Goal: Task Accomplishment & Management: Complete application form

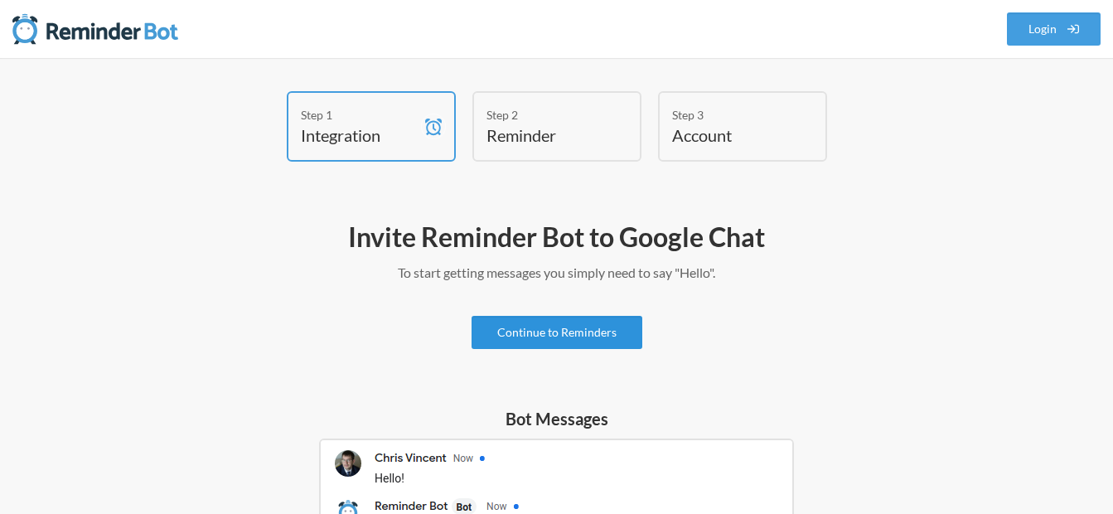
click at [567, 333] on link "Continue to Reminders" at bounding box center [556, 332] width 171 height 33
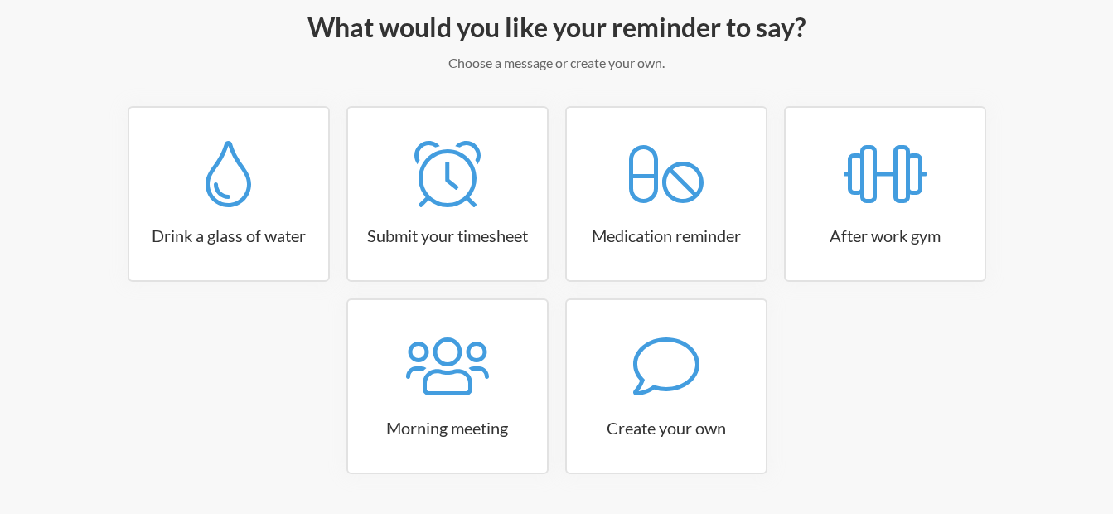
scroll to position [249, 0]
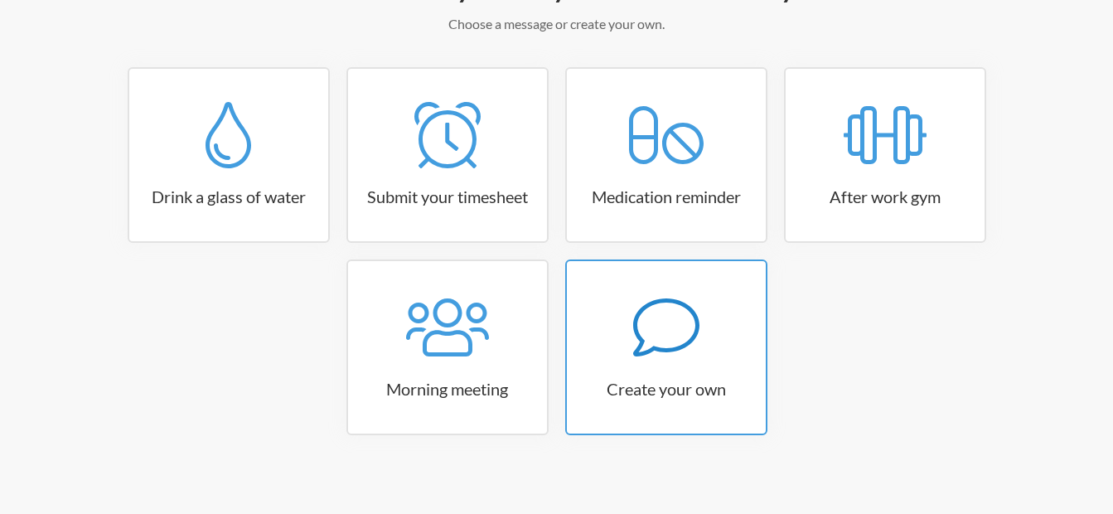
click at [613, 336] on div at bounding box center [666, 327] width 199 height 66
select select "08:30:00"
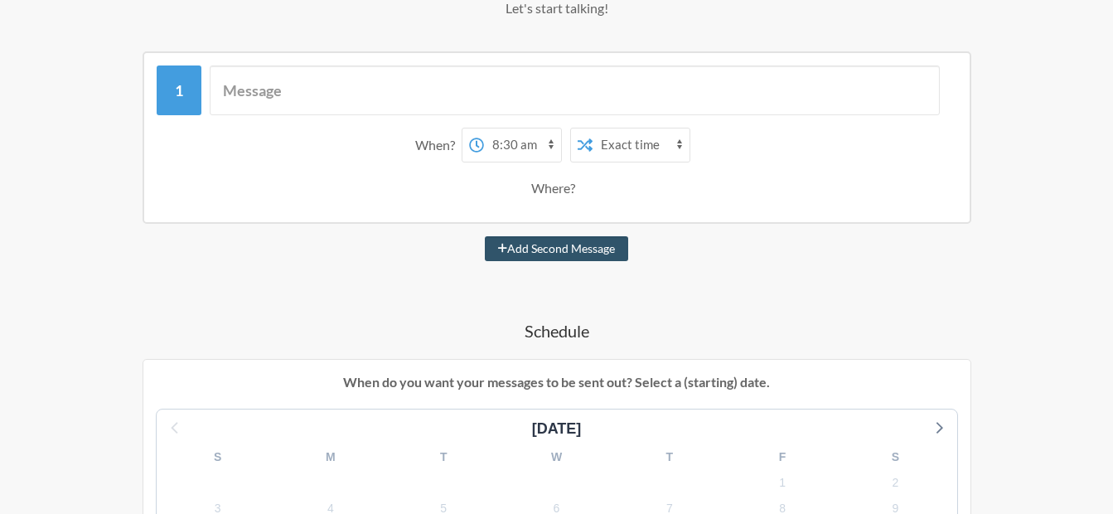
scroll to position [263, 0]
click at [532, 142] on select "12:00 am 12:15 am 12:30 am 12:45 am 1:00 am 1:15 am 1:30 am 1:45 am 2:00 am 2:1…" at bounding box center [522, 146] width 77 height 33
click at [654, 145] on select "Exact time Random time" at bounding box center [640, 146] width 97 height 33
click at [543, 144] on select "12:00 am 12:15 am 12:30 am 12:45 am 1:00 am 1:15 am 1:30 am 1:45 am 2:00 am 2:1…" at bounding box center [522, 146] width 77 height 33
click at [596, 133] on select "Exact time Random time" at bounding box center [640, 146] width 97 height 33
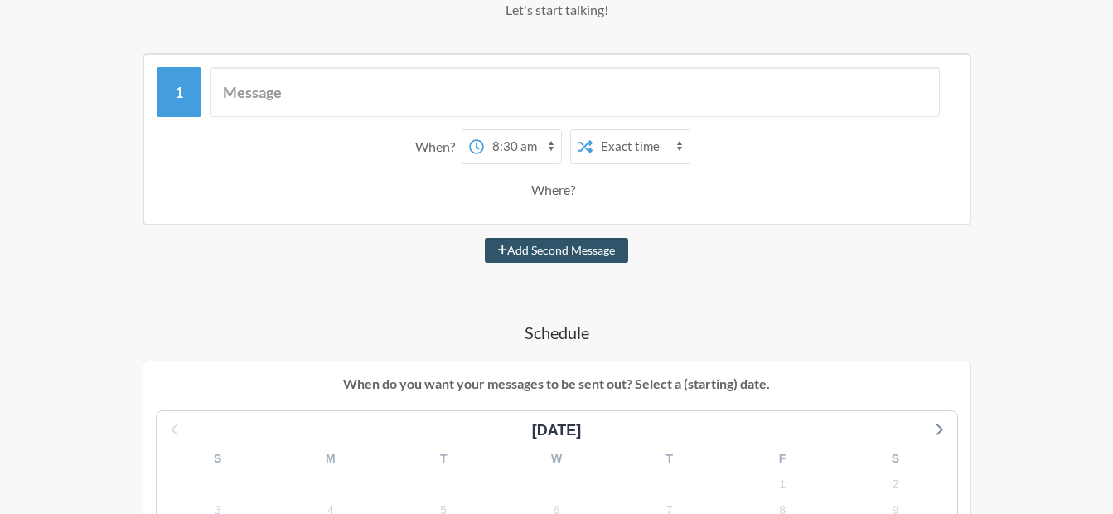
click at [474, 147] on icon at bounding box center [476, 146] width 15 height 15
click at [484, 147] on select "12:00 am 12:15 am 12:30 am 12:45 am 1:00 am 1:15 am 1:30 am 1:45 am 2:00 am 2:1…" at bounding box center [522, 146] width 77 height 33
click at [566, 192] on div "Where?" at bounding box center [556, 189] width 51 height 35
click at [600, 158] on select "Exact time Random time" at bounding box center [640, 146] width 97 height 33
click at [592, 130] on select "Exact time Random time" at bounding box center [640, 146] width 97 height 33
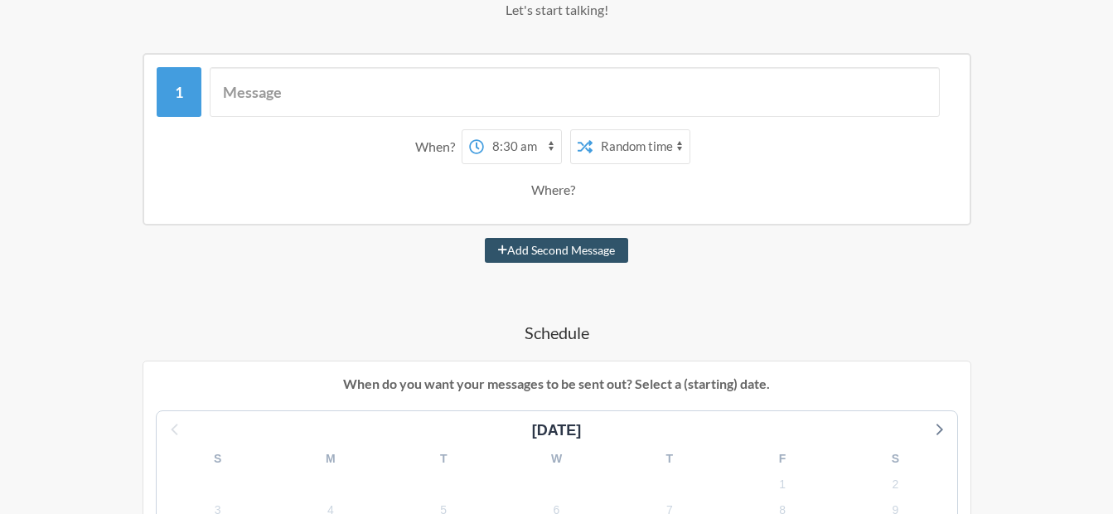
click at [551, 147] on select "12:00 am 12:15 am 12:30 am 12:45 am 1:00 am 1:15 am 1:30 am 1:45 am 2:00 am 2:1…" at bounding box center [522, 146] width 77 height 33
click at [611, 152] on select "Exact time Random time" at bounding box center [640, 146] width 97 height 33
select select "false"
click at [592, 130] on select "Exact time Random time" at bounding box center [640, 146] width 97 height 33
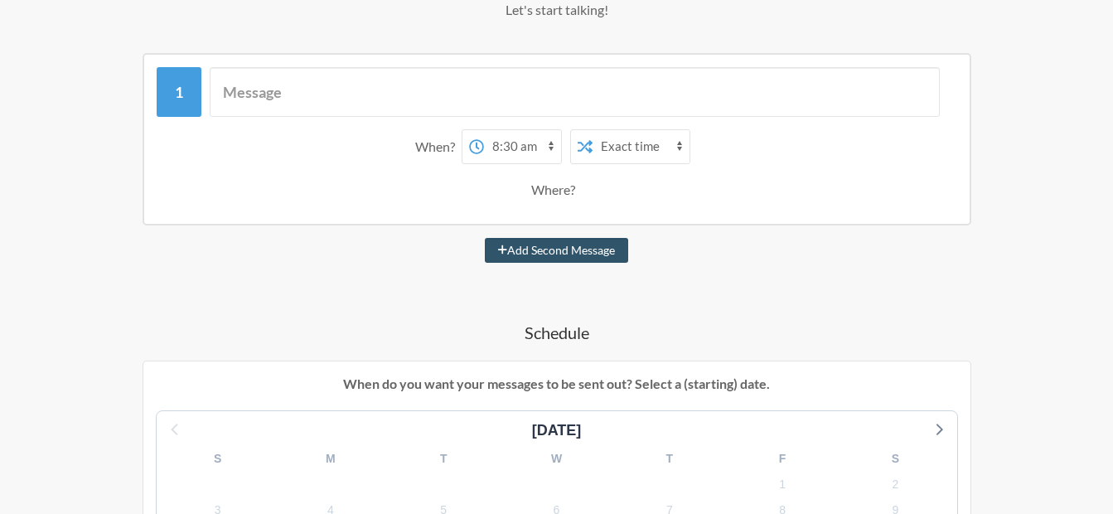
click at [551, 148] on select "12:00 am 12:15 am 12:30 am 12:45 am 1:00 am 1:15 am 1:30 am 1:45 am 2:00 am 2:1…" at bounding box center [522, 146] width 77 height 33
select select "10:30:00"
click at [484, 130] on select "12:00 am 12:15 am 12:30 am 12:45 am 1:00 am 1:15 am 1:30 am 1:45 am 2:00 am 2:1…" at bounding box center [522, 146] width 77 height 33
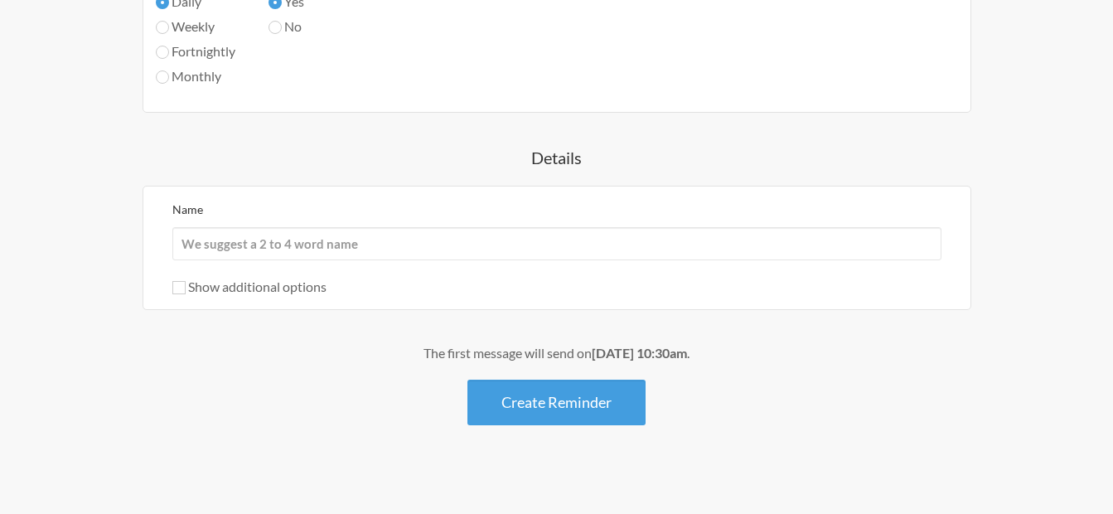
scroll to position [1009, 0]
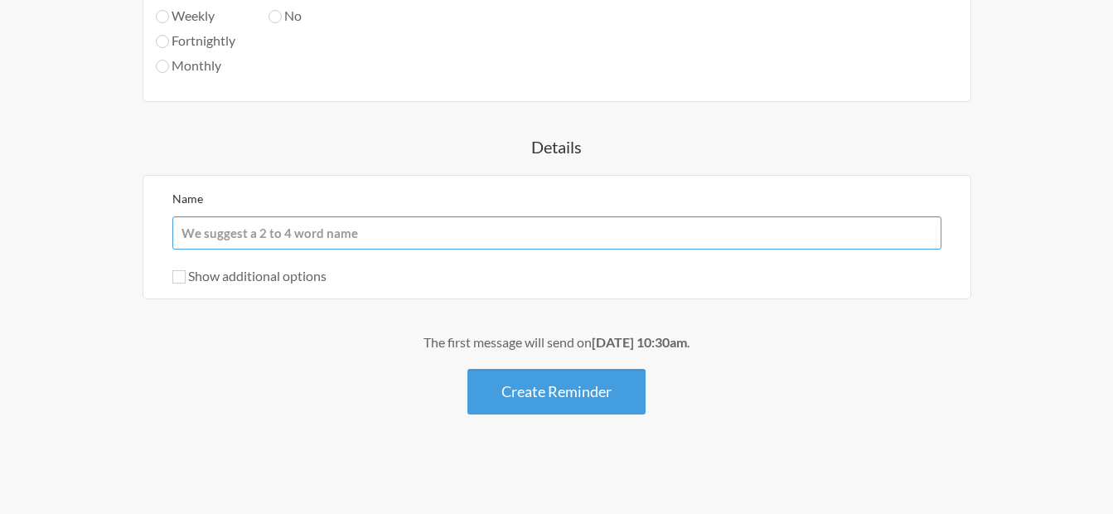
click at [546, 225] on input "Name" at bounding box center [556, 232] width 769 height 33
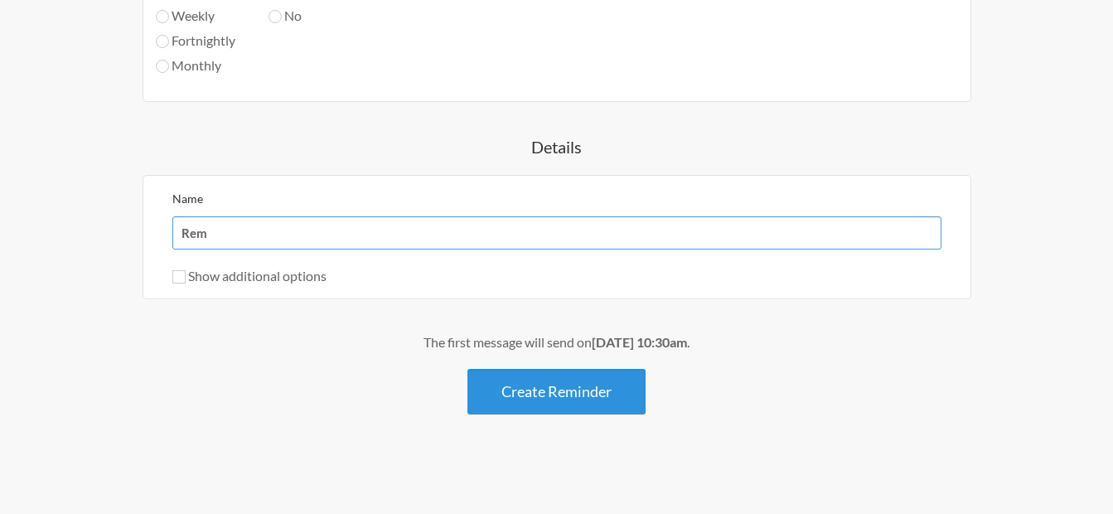
type input "Rem"
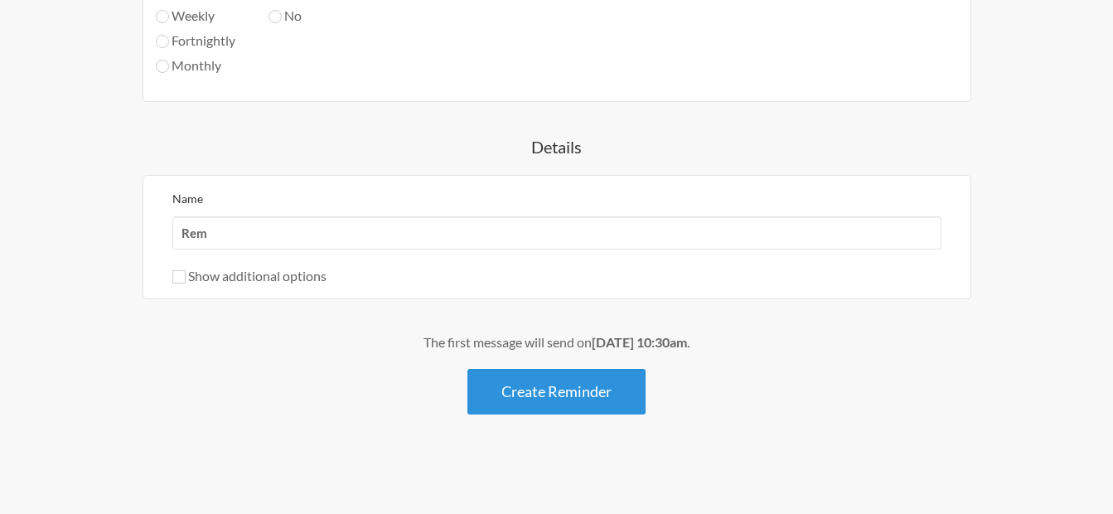
click at [577, 381] on button "Create Reminder" at bounding box center [556, 392] width 178 height 46
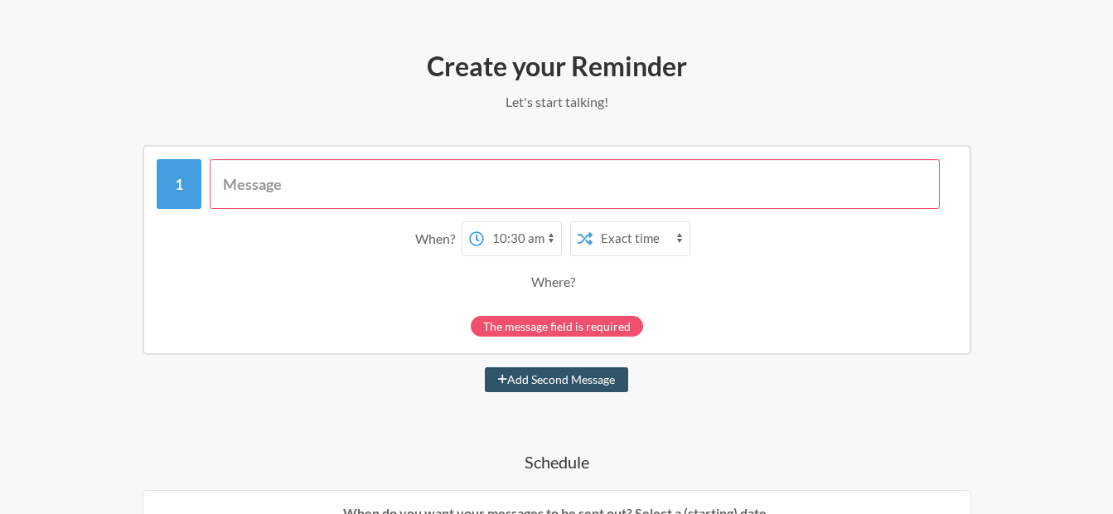
scroll to position [263, 0]
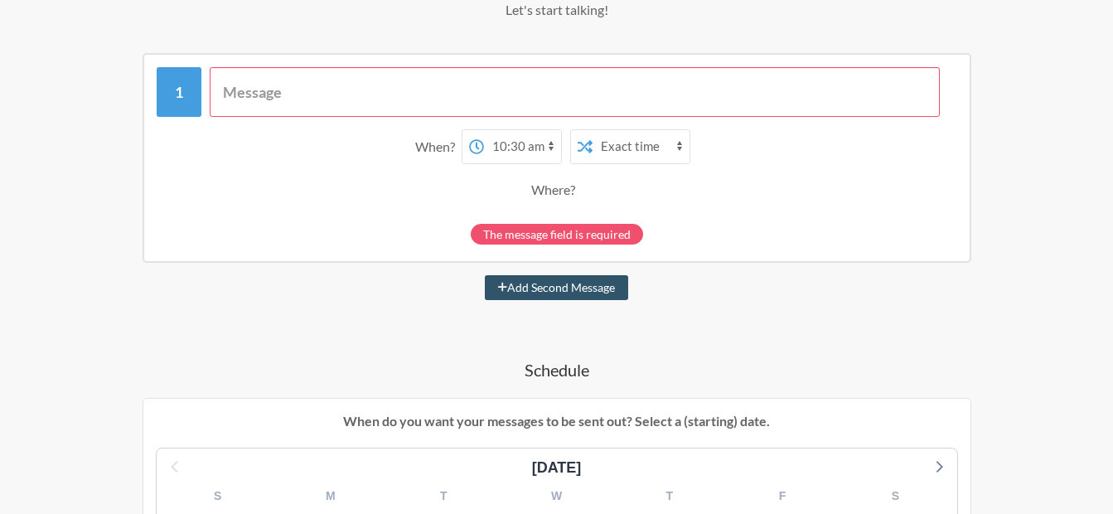
click at [564, 102] on input "text" at bounding box center [575, 92] width 730 height 50
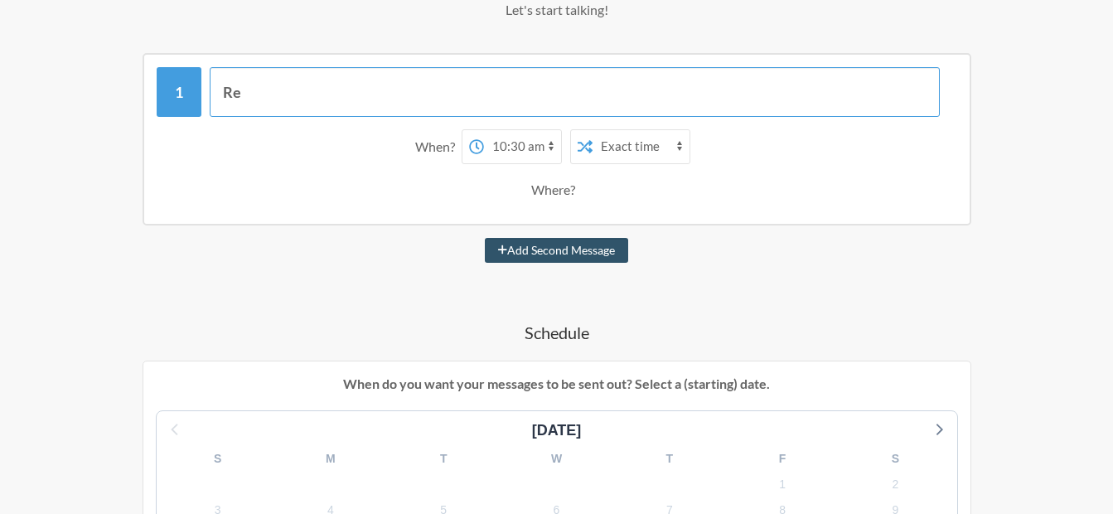
type input "Rem"
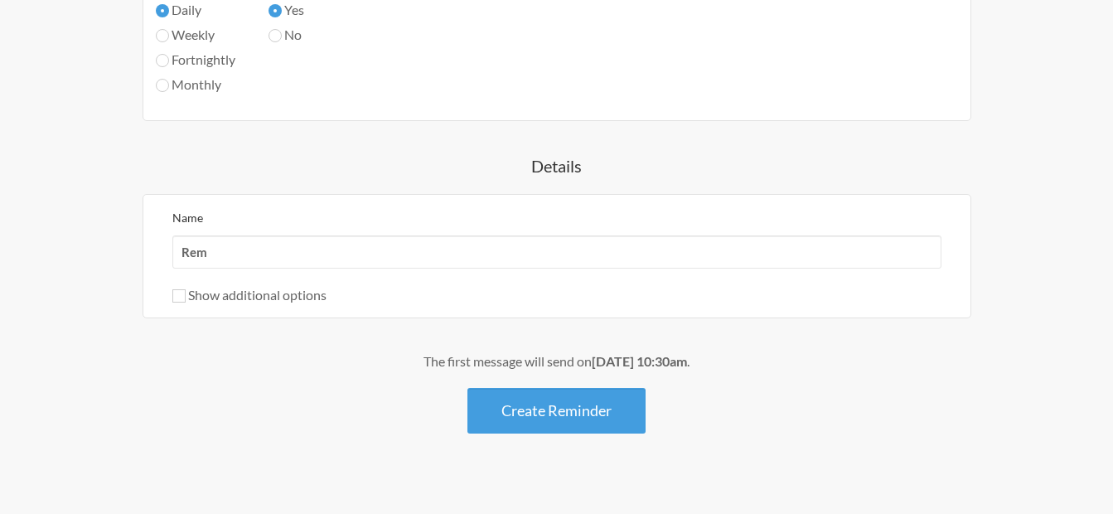
scroll to position [1009, 0]
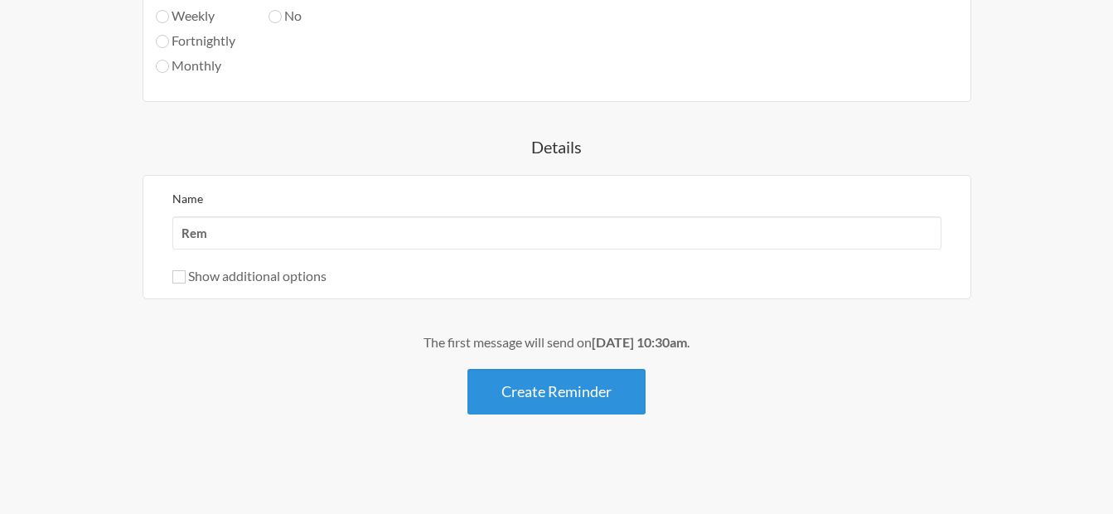
click at [569, 374] on button "Create Reminder" at bounding box center [556, 392] width 178 height 46
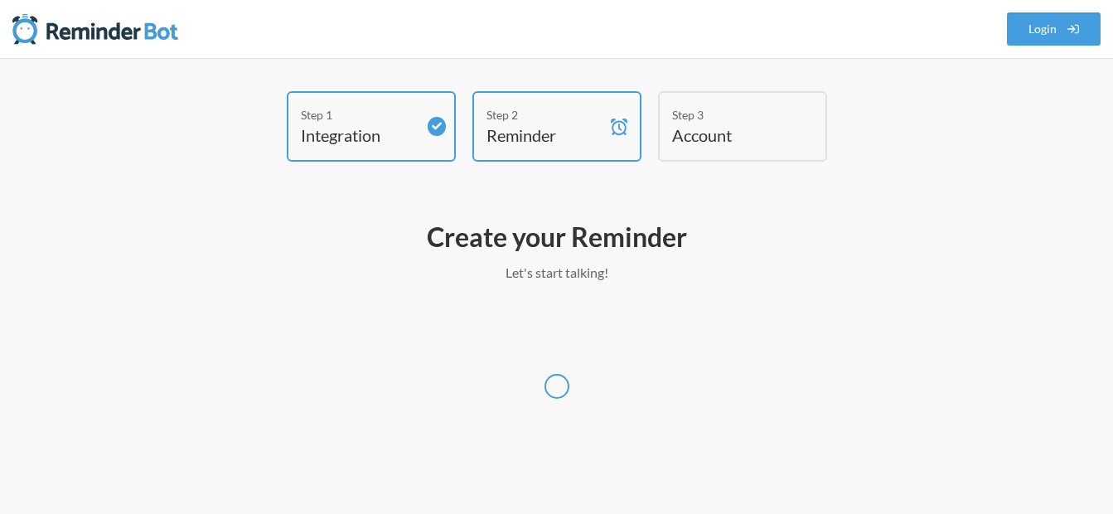
scroll to position [0, 0]
select select "UTC"
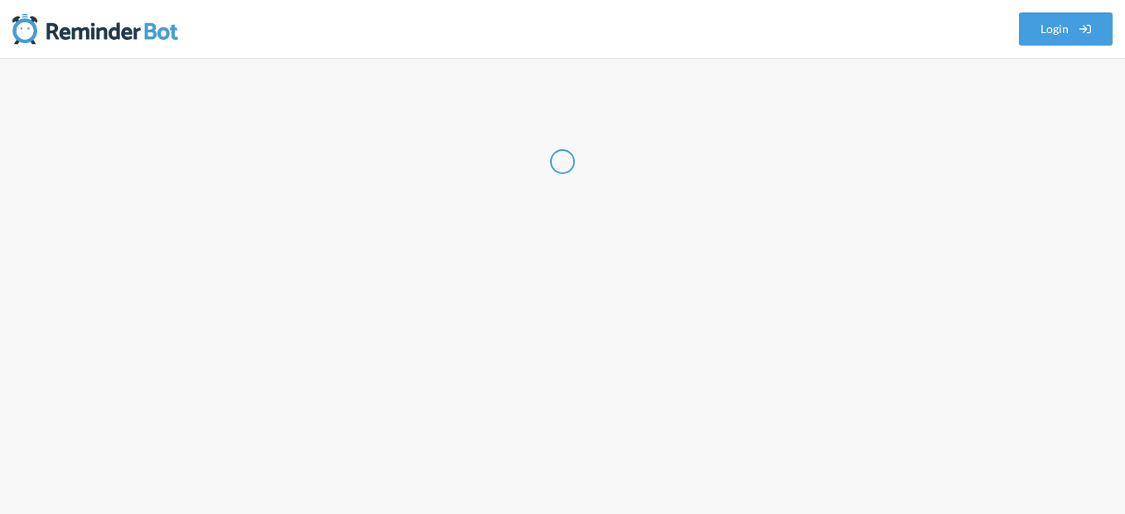
select select "IN"
